Goal: Task Accomplishment & Management: Use online tool/utility

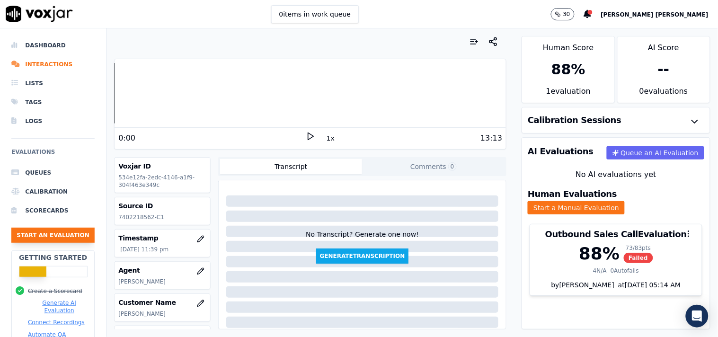
click at [46, 237] on button "Start an Evaluation" at bounding box center [52, 235] width 83 height 15
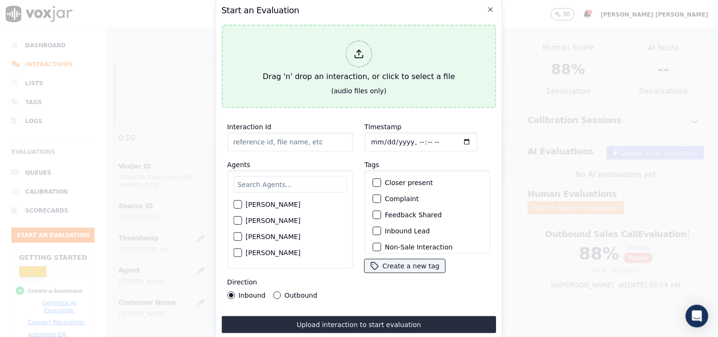
click at [351, 53] on div at bounding box center [358, 54] width 27 height 27
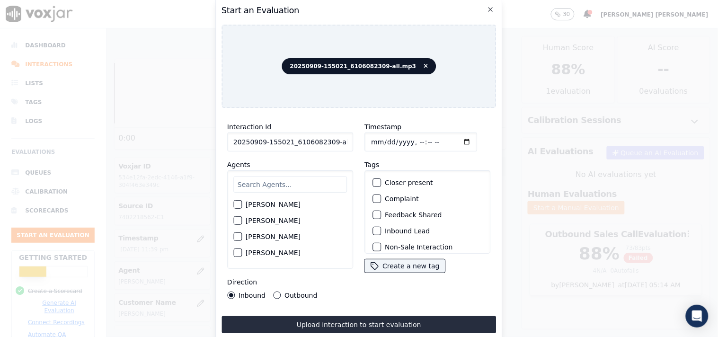
scroll to position [0, 5]
drag, startPoint x: 328, startPoint y: 140, endPoint x: 380, endPoint y: 144, distance: 51.8
click at [380, 144] on div "Interaction Id 20250909-155021_6106082309-all.mp3 Agents [PERSON_NAME] [PERSON_…" at bounding box center [358, 209] width 275 height 189
type input "20250909-155021_6106082309-C1"
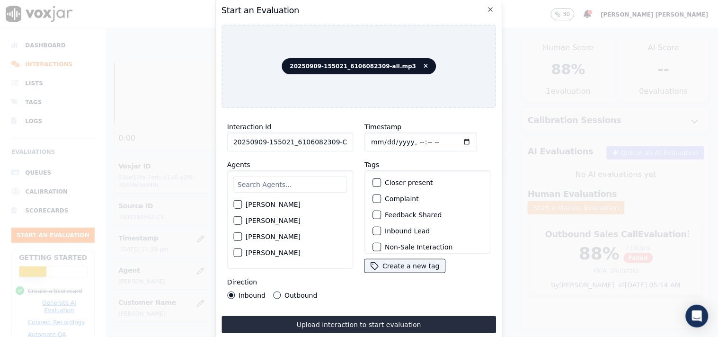
click at [371, 134] on input "Timestamp" at bounding box center [420, 142] width 113 height 19
type input "[DATE]T15:25"
click at [413, 159] on div "Tags Closer present Complaint Feedback Shared Inbound Lead Non-Sale Interaction…" at bounding box center [427, 216] width 126 height 115
click at [298, 177] on input "text" at bounding box center [290, 185] width 114 height 16
type input "Will"
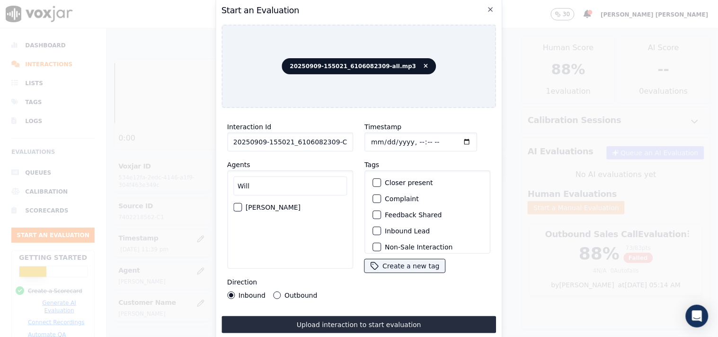
click at [237, 204] on div "button" at bounding box center [237, 207] width 7 height 7
click at [373, 228] on div "button" at bounding box center [376, 231] width 7 height 7
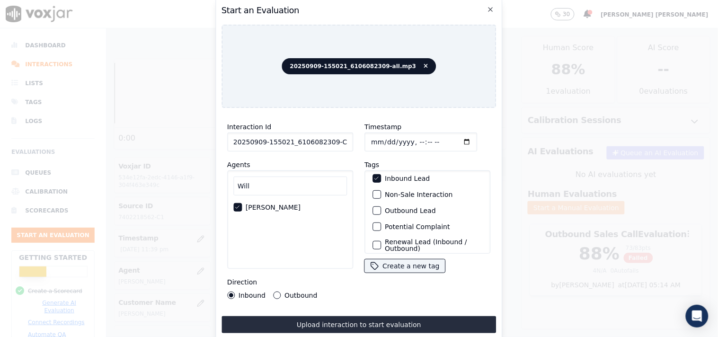
scroll to position [83, 0]
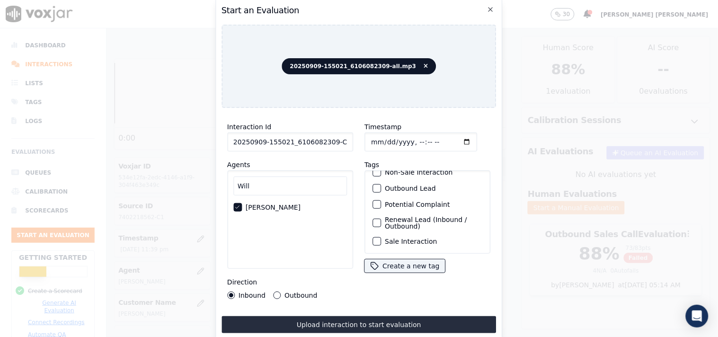
click at [373, 238] on div "button" at bounding box center [376, 241] width 7 height 7
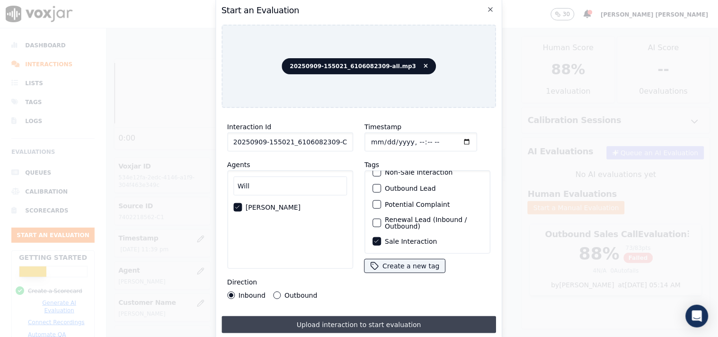
click at [324, 318] on button "Upload interaction to start evaluation" at bounding box center [358, 324] width 275 height 17
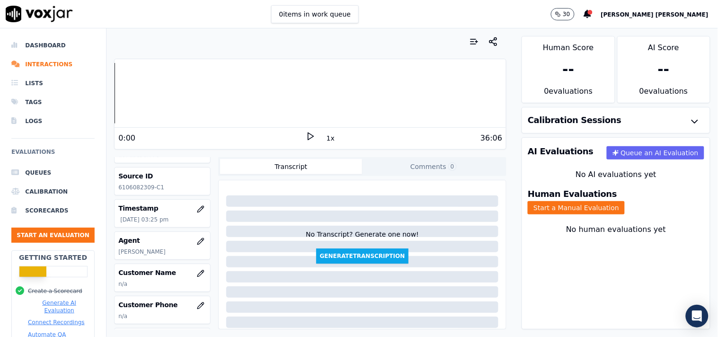
scroll to position [105, 0]
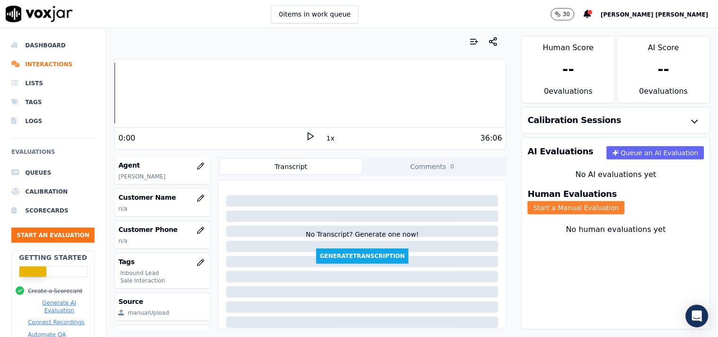
click at [625, 201] on button "Start a Manual Evaluation" at bounding box center [576, 207] width 97 height 13
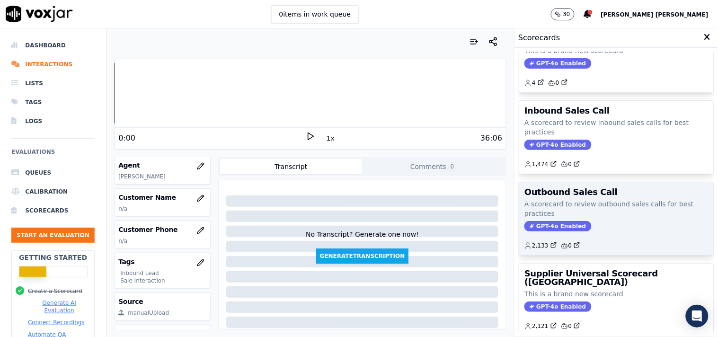
scroll to position [53, 0]
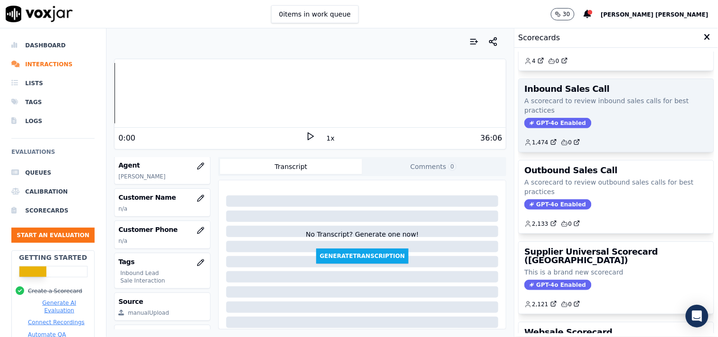
click at [548, 120] on span "GPT-4o Enabled" at bounding box center [557, 123] width 67 height 10
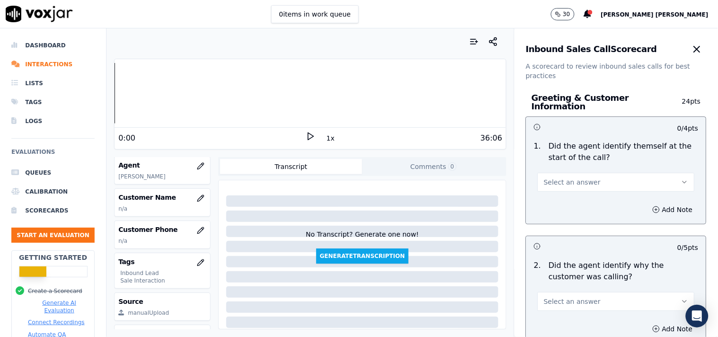
click at [578, 177] on span "Select an answer" at bounding box center [572, 181] width 57 height 9
click at [565, 201] on div "Yes" at bounding box center [599, 198] width 139 height 15
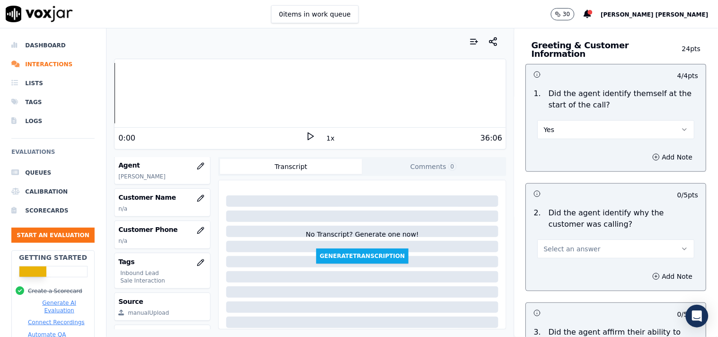
click at [551, 244] on span "Select an answer" at bounding box center [572, 248] width 57 height 9
click at [549, 259] on div "Yes" at bounding box center [599, 265] width 139 height 15
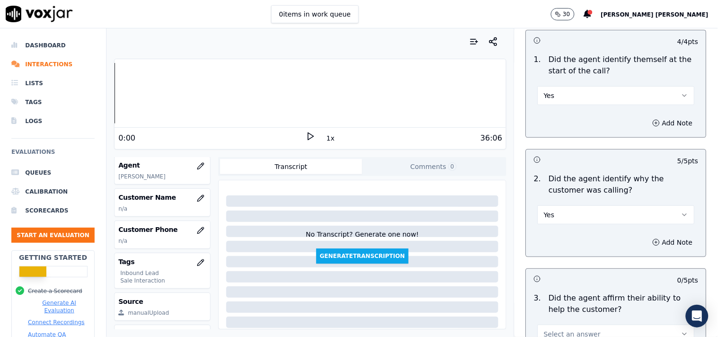
scroll to position [158, 0]
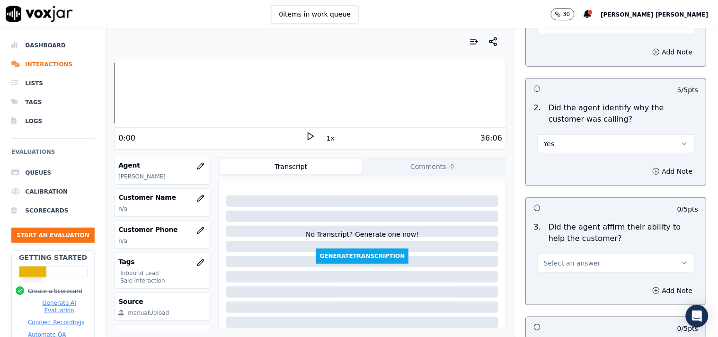
click at [554, 258] on span "Select an answer" at bounding box center [572, 262] width 57 height 9
click at [554, 277] on div "Yes" at bounding box center [599, 279] width 139 height 15
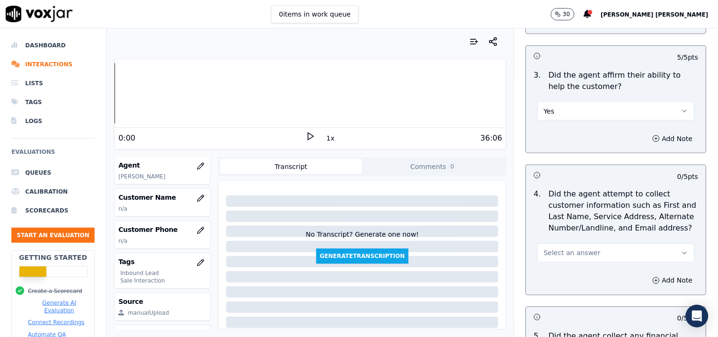
scroll to position [315, 0]
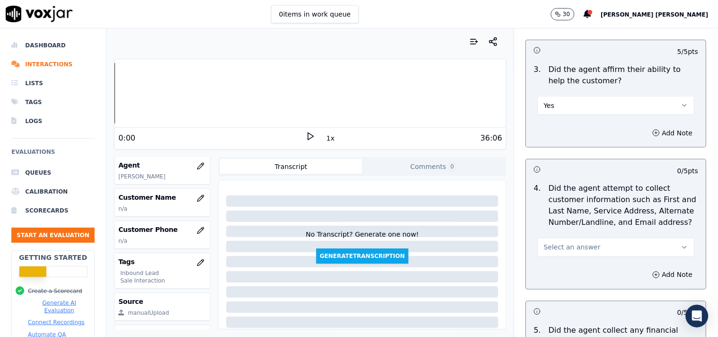
click at [562, 243] on span "Select an answer" at bounding box center [572, 247] width 57 height 9
click at [566, 263] on div "Yes" at bounding box center [599, 263] width 139 height 15
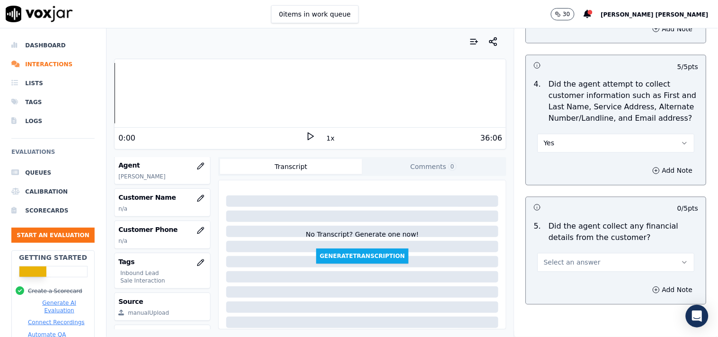
scroll to position [420, 0]
click at [565, 252] on button "Select an answer" at bounding box center [616, 261] width 157 height 19
click at [564, 289] on div "No" at bounding box center [599, 293] width 139 height 15
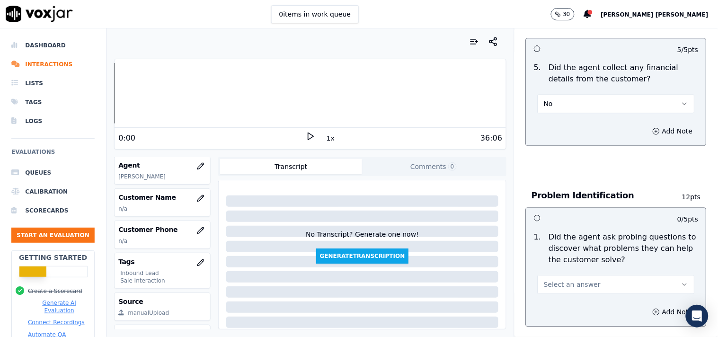
click at [566, 289] on button "Select an answer" at bounding box center [616, 284] width 157 height 19
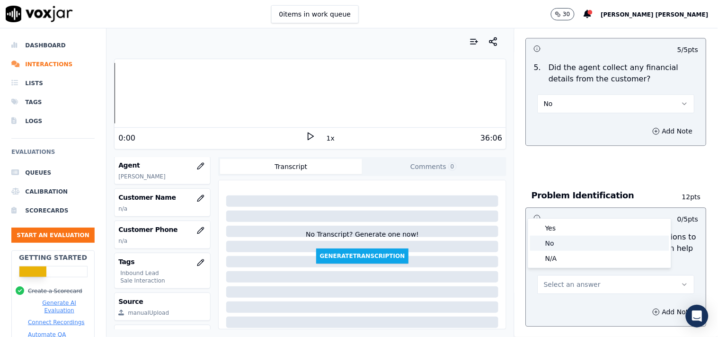
click at [566, 237] on div "No" at bounding box center [599, 243] width 139 height 15
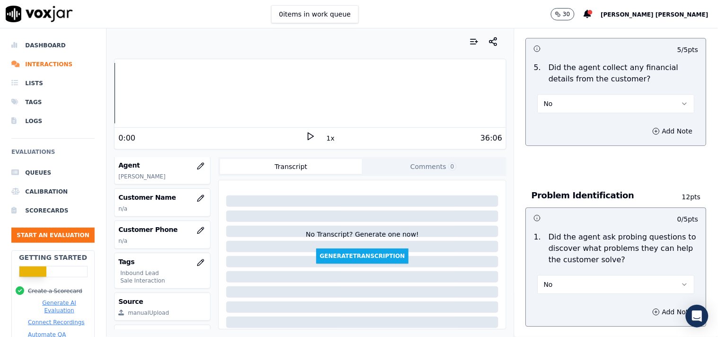
click at [569, 278] on button "No" at bounding box center [616, 284] width 157 height 19
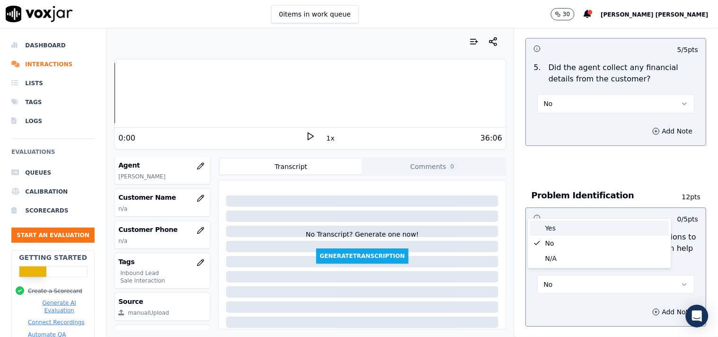
click at [568, 233] on div "Yes" at bounding box center [599, 228] width 139 height 15
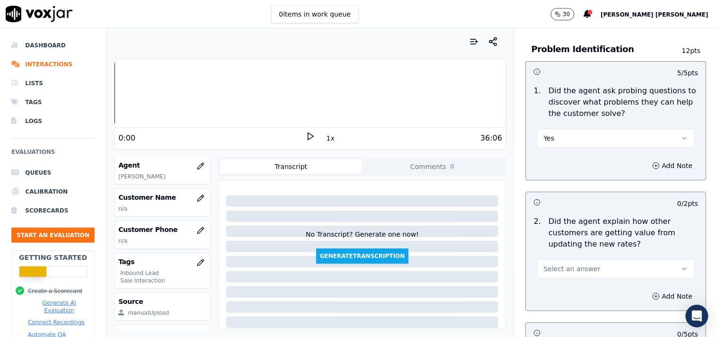
scroll to position [788, 0]
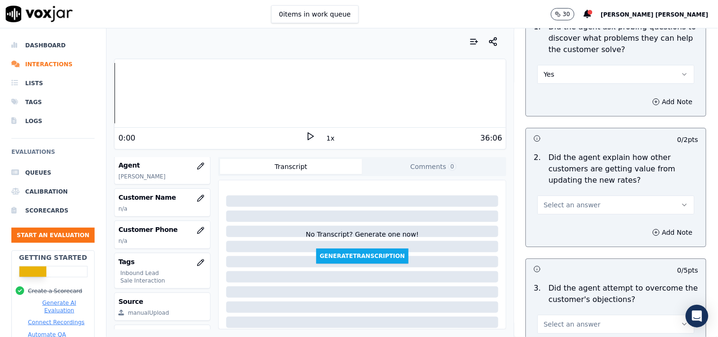
click at [572, 200] on span "Select an answer" at bounding box center [572, 204] width 57 height 9
click at [568, 247] on div "N/A" at bounding box center [599, 251] width 139 height 15
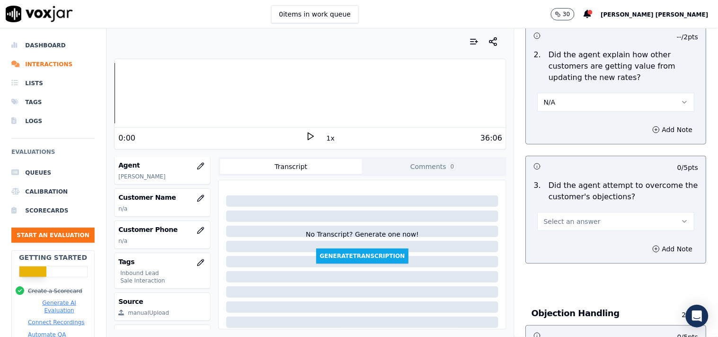
scroll to position [893, 0]
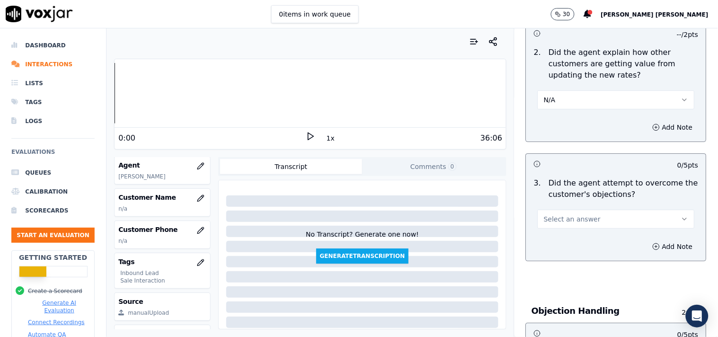
click at [571, 221] on button "Select an answer" at bounding box center [616, 219] width 157 height 19
click at [578, 237] on div "Yes" at bounding box center [599, 235] width 139 height 15
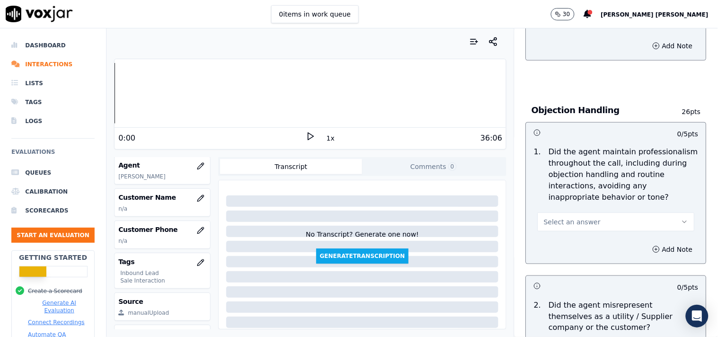
scroll to position [1104, 0]
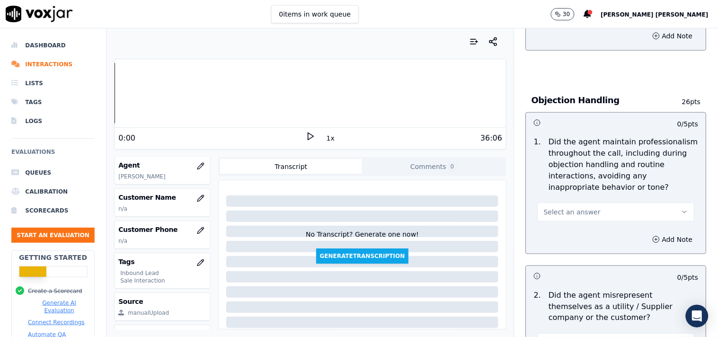
click at [584, 209] on button "Select an answer" at bounding box center [616, 212] width 157 height 19
click at [581, 224] on div "Yes" at bounding box center [599, 228] width 139 height 15
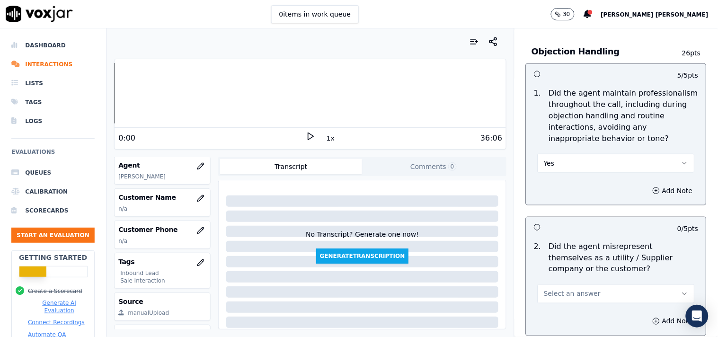
scroll to position [1209, 0]
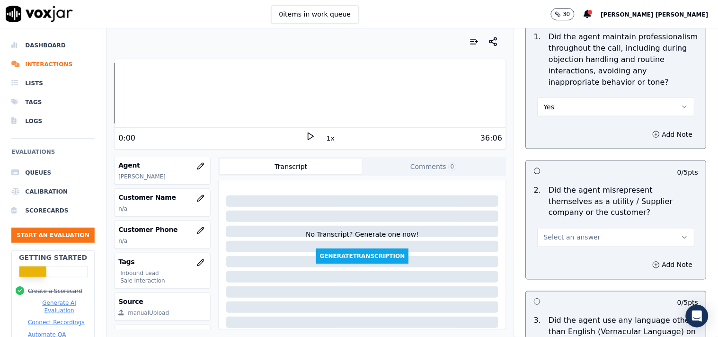
click at [576, 235] on span "Select an answer" at bounding box center [572, 237] width 57 height 9
click at [589, 270] on div "No" at bounding box center [599, 269] width 139 height 15
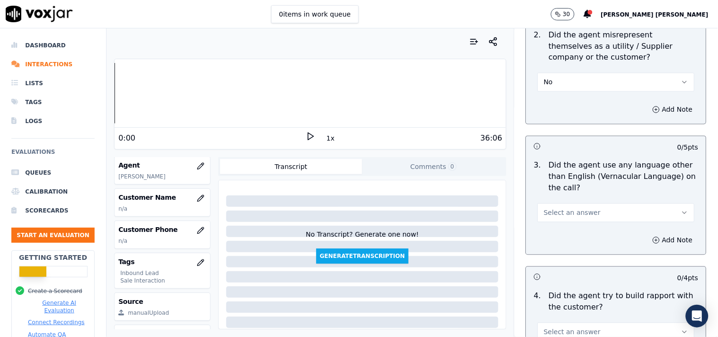
scroll to position [1367, 0]
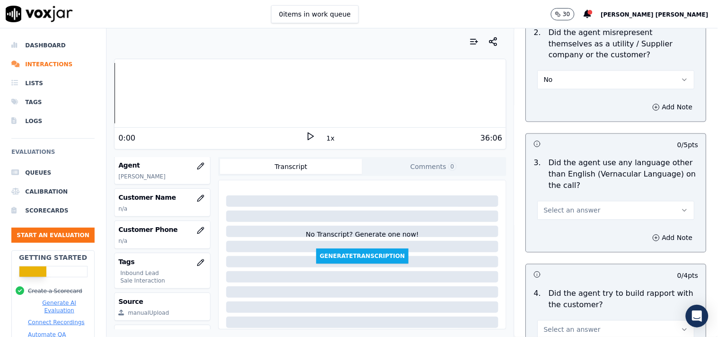
click at [598, 218] on div "3 . Did the agent use any language other than English (Vernacular Language) on …" at bounding box center [616, 189] width 180 height 70
click at [599, 208] on button "Select an answer" at bounding box center [616, 210] width 157 height 19
click at [580, 239] on div "No" at bounding box center [599, 242] width 139 height 15
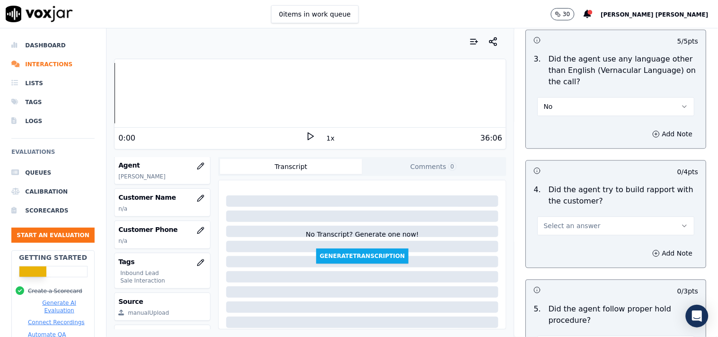
scroll to position [1472, 0]
click at [609, 225] on button "Select an answer" at bounding box center [616, 224] width 157 height 19
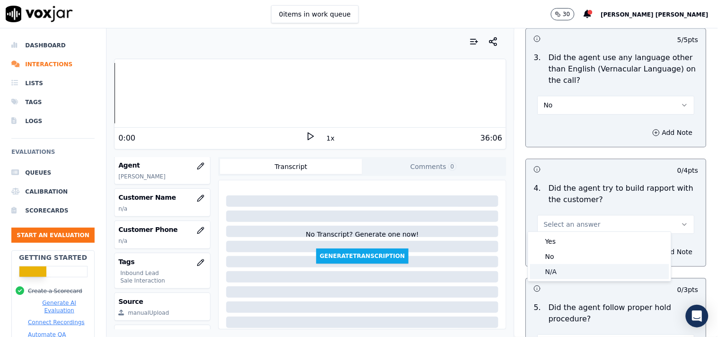
click at [586, 270] on div "N/A" at bounding box center [599, 271] width 139 height 15
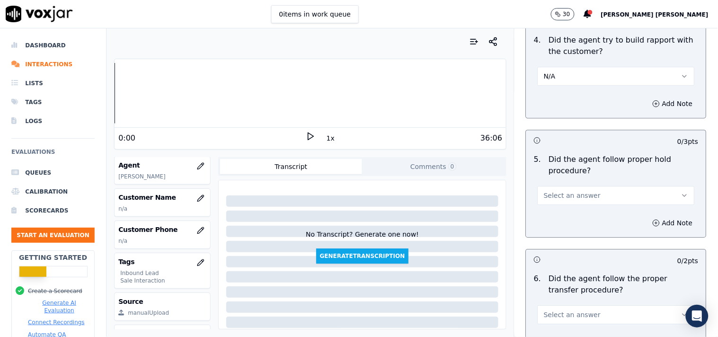
scroll to position [1630, 0]
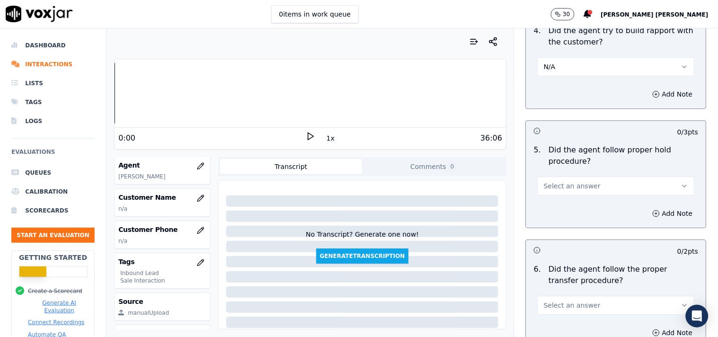
click at [620, 188] on button "Select an answer" at bounding box center [616, 186] width 157 height 19
click at [590, 204] on div "Yes" at bounding box center [599, 202] width 139 height 15
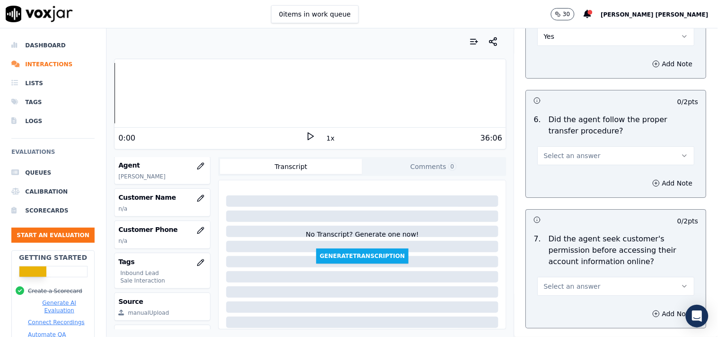
scroll to position [1787, 0]
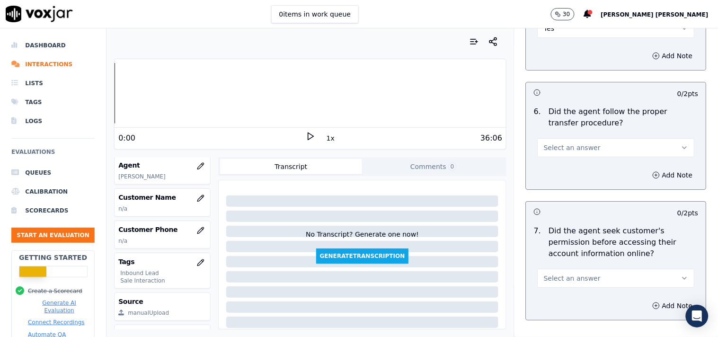
click at [593, 138] on button "Select an answer" at bounding box center [616, 147] width 157 height 19
click at [584, 166] on div "Yes" at bounding box center [599, 164] width 139 height 15
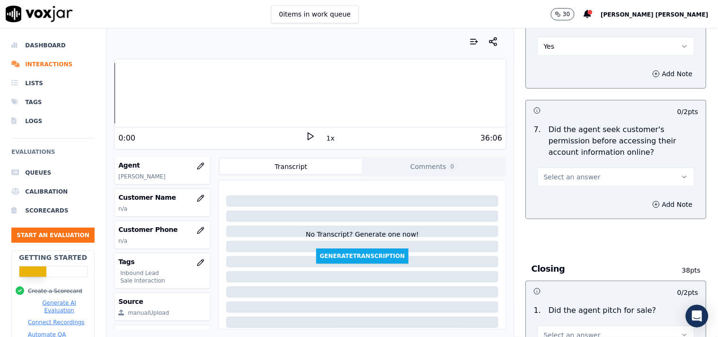
scroll to position [1893, 0]
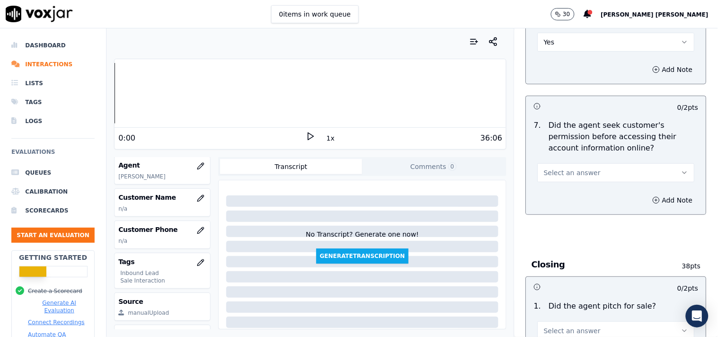
click at [570, 170] on span "Select an answer" at bounding box center [572, 172] width 57 height 9
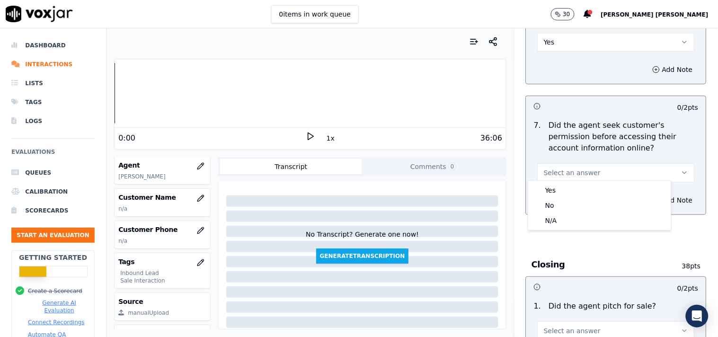
click at [549, 187] on div "Yes" at bounding box center [599, 190] width 139 height 15
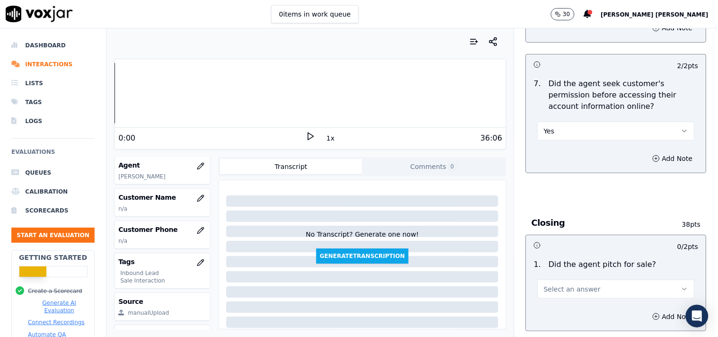
scroll to position [1998, 0]
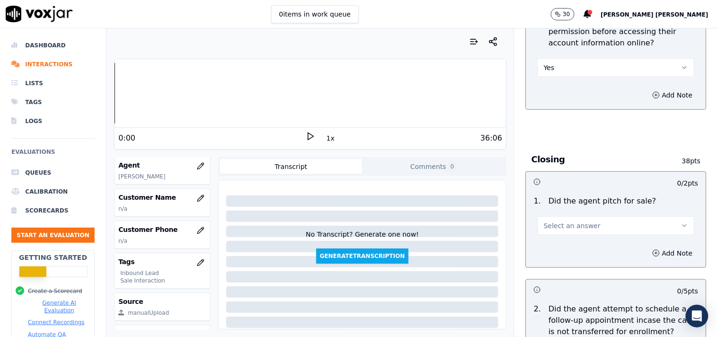
click at [626, 224] on button "Select an answer" at bounding box center [616, 225] width 157 height 19
click at [588, 242] on div "Yes" at bounding box center [599, 243] width 139 height 15
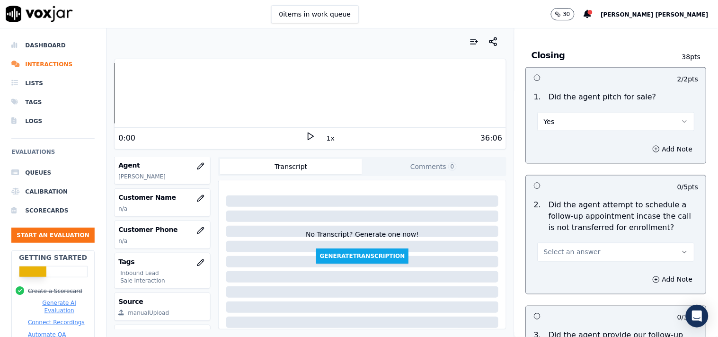
scroll to position [2103, 0]
click at [614, 248] on button "Select an answer" at bounding box center [616, 251] width 157 height 19
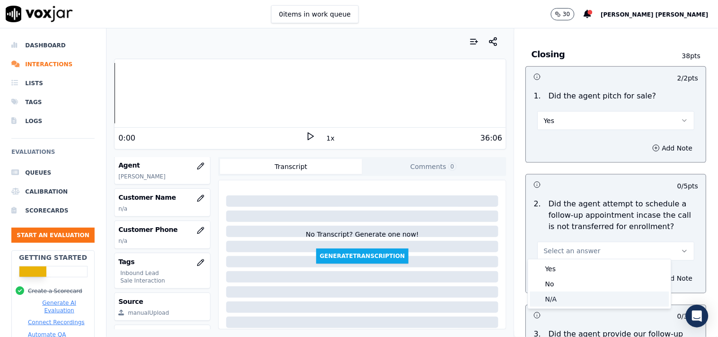
click at [564, 299] on div "N/A" at bounding box center [599, 299] width 139 height 15
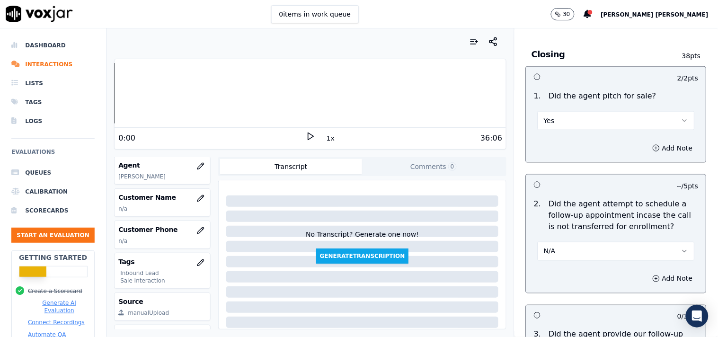
scroll to position [2208, 0]
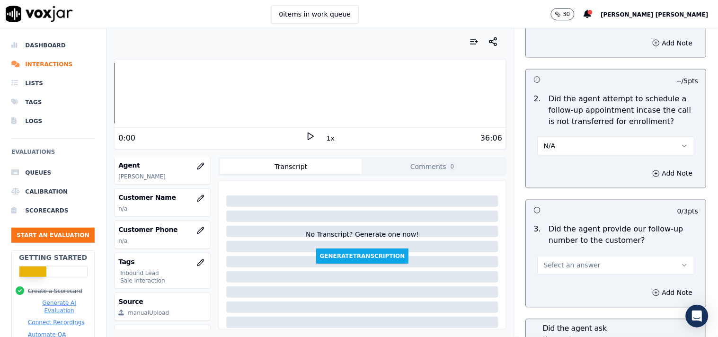
click at [578, 263] on span "Select an answer" at bounding box center [572, 265] width 57 height 9
click at [561, 279] on div "Yes" at bounding box center [599, 282] width 139 height 15
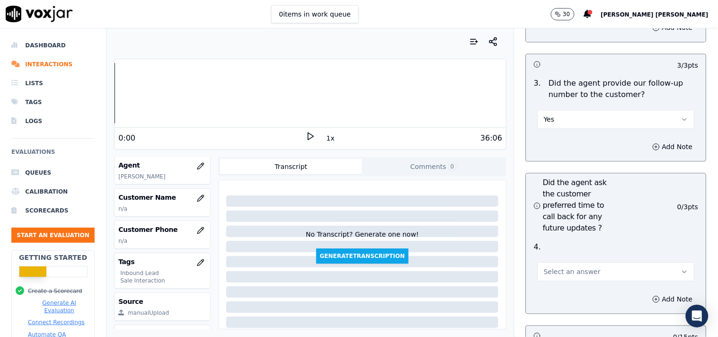
scroll to position [2419, 0]
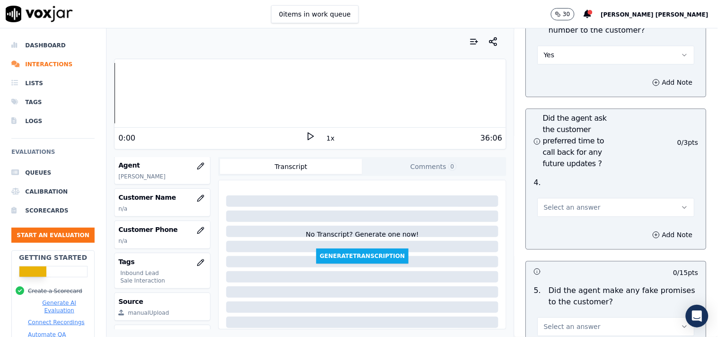
click at [571, 198] on button "Select an answer" at bounding box center [616, 207] width 157 height 19
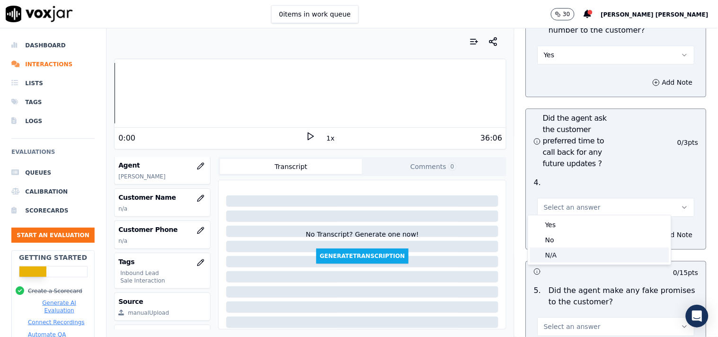
click at [554, 261] on div "N/A" at bounding box center [599, 254] width 139 height 15
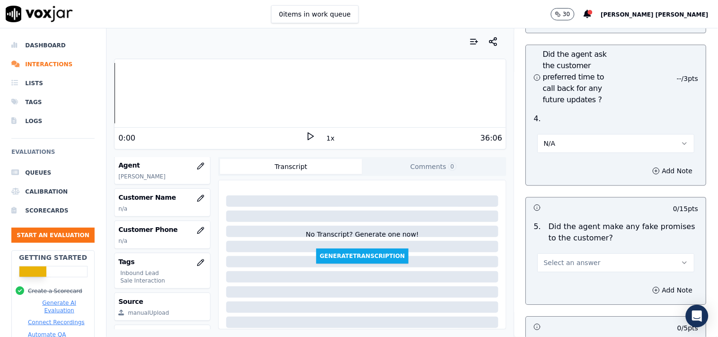
scroll to position [2576, 0]
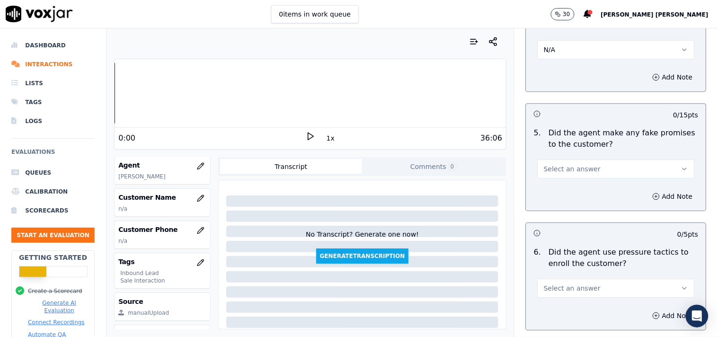
click at [589, 166] on button "Select an answer" at bounding box center [616, 168] width 157 height 19
click at [566, 199] on div "No" at bounding box center [599, 201] width 139 height 15
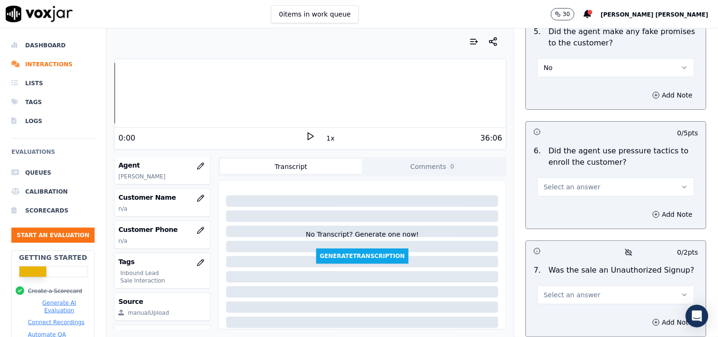
scroll to position [2681, 0]
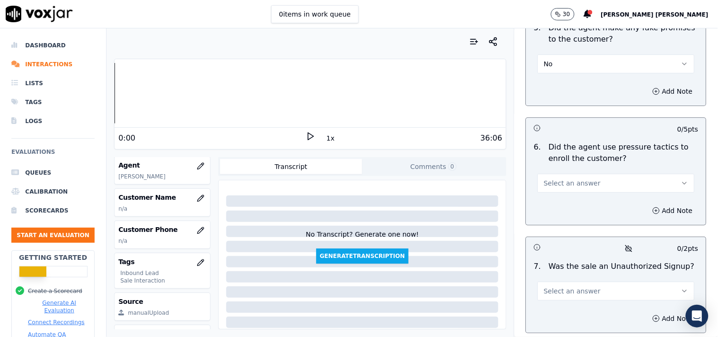
click at [566, 186] on button "Select an answer" at bounding box center [616, 183] width 157 height 19
click at [557, 216] on div "No" at bounding box center [599, 215] width 139 height 15
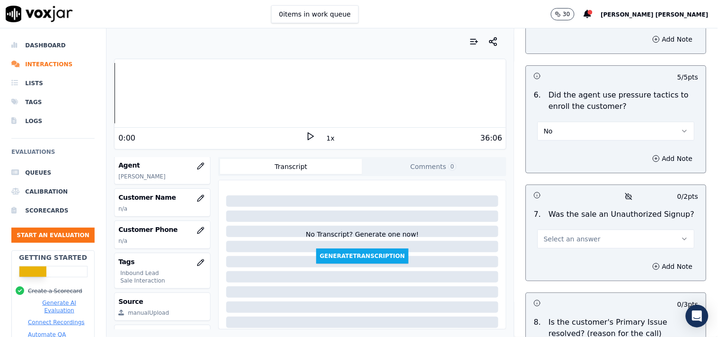
scroll to position [2734, 0]
click at [566, 229] on button "Select an answer" at bounding box center [616, 238] width 157 height 19
click at [562, 274] on div "No" at bounding box center [599, 271] width 139 height 15
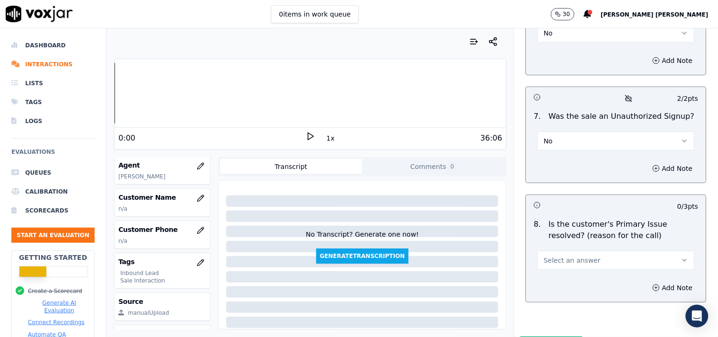
scroll to position [2839, 0]
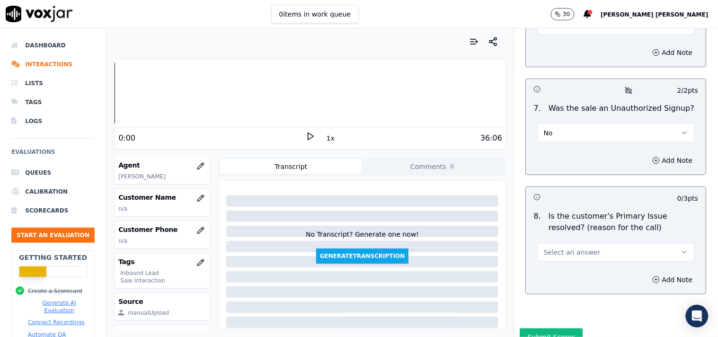
click at [601, 251] on button "Select an answer" at bounding box center [616, 252] width 157 height 19
click at [568, 263] on div "Yes" at bounding box center [599, 270] width 139 height 15
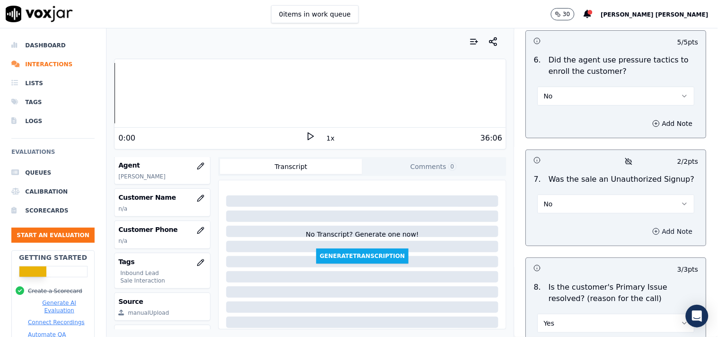
scroll to position [2873, 0]
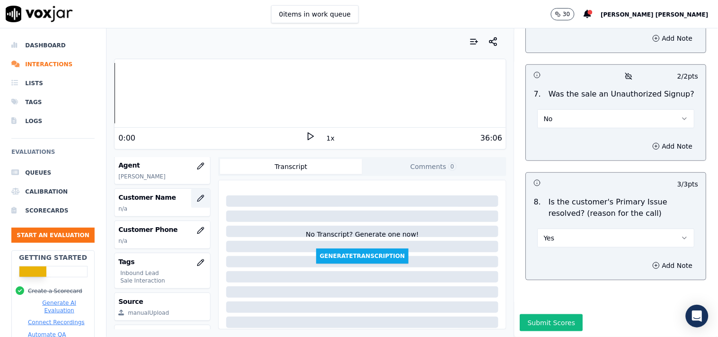
click at [191, 202] on button "button" at bounding box center [200, 198] width 19 height 19
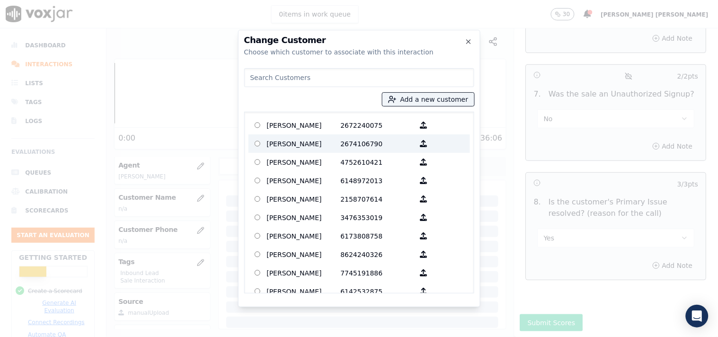
paste input "[PERSON_NAME]"
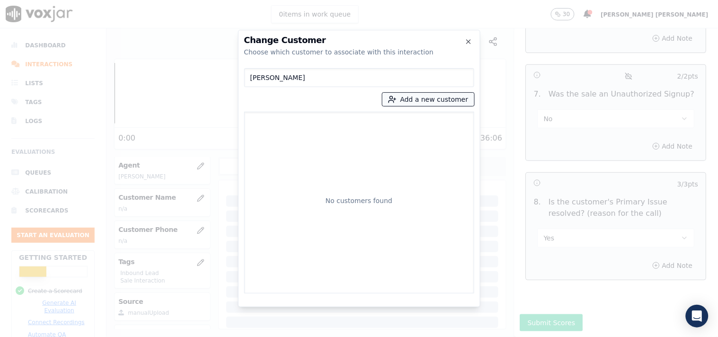
type input "[PERSON_NAME]"
click at [419, 103] on button "Add a new customer" at bounding box center [428, 99] width 92 height 13
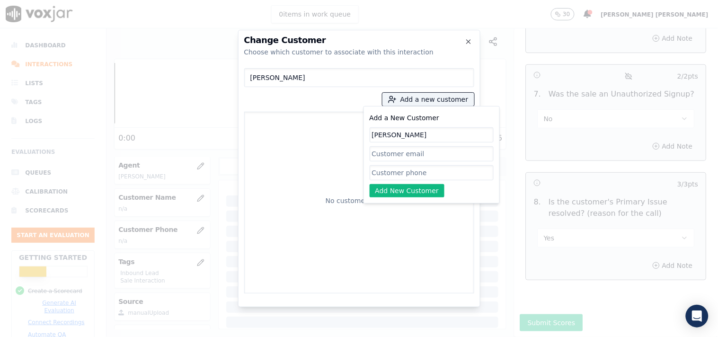
type input "[PERSON_NAME]"
click at [399, 178] on input "Add a New Customer" at bounding box center [432, 172] width 124 height 15
paste input "6106082309"
type input "6106082309"
click at [396, 188] on button "Add New Customer" at bounding box center [407, 190] width 75 height 13
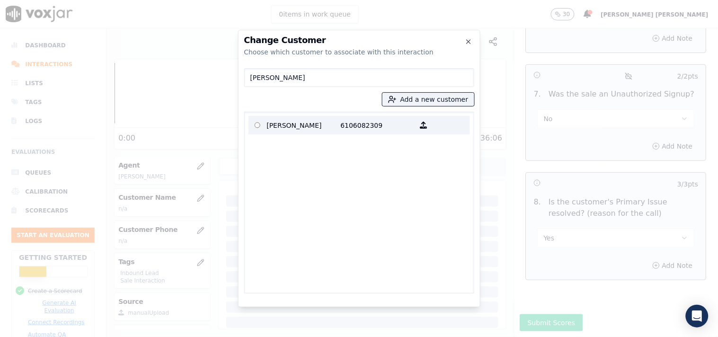
click at [349, 124] on p "6106082309" at bounding box center [378, 125] width 74 height 15
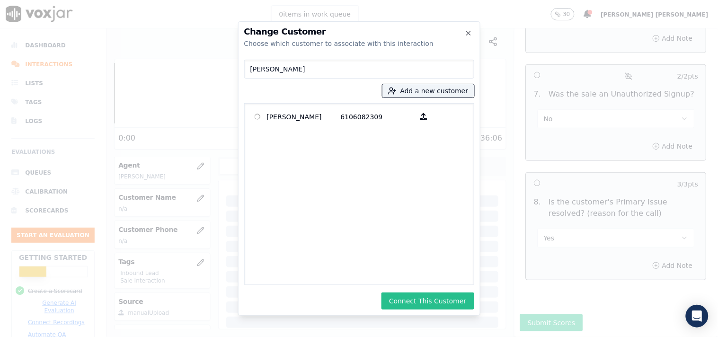
click at [454, 303] on button "Connect This Customer" at bounding box center [427, 300] width 92 height 17
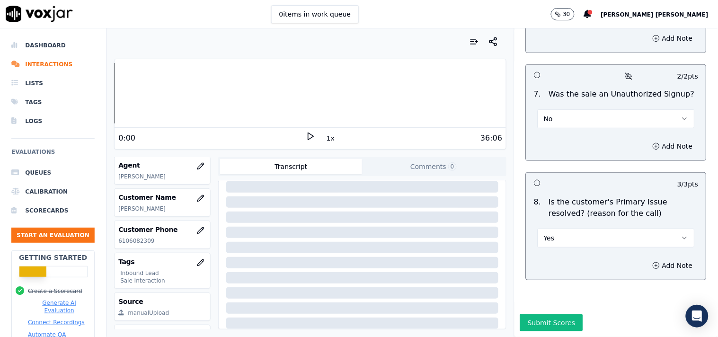
scroll to position [0, 0]
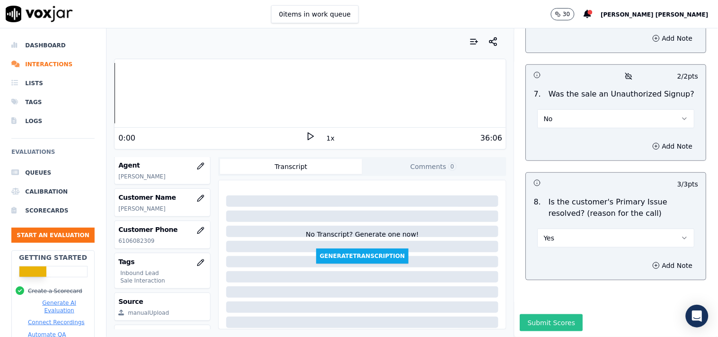
click at [545, 314] on button "Submit Scores" at bounding box center [551, 322] width 63 height 17
